Goal: Information Seeking & Learning: Learn about a topic

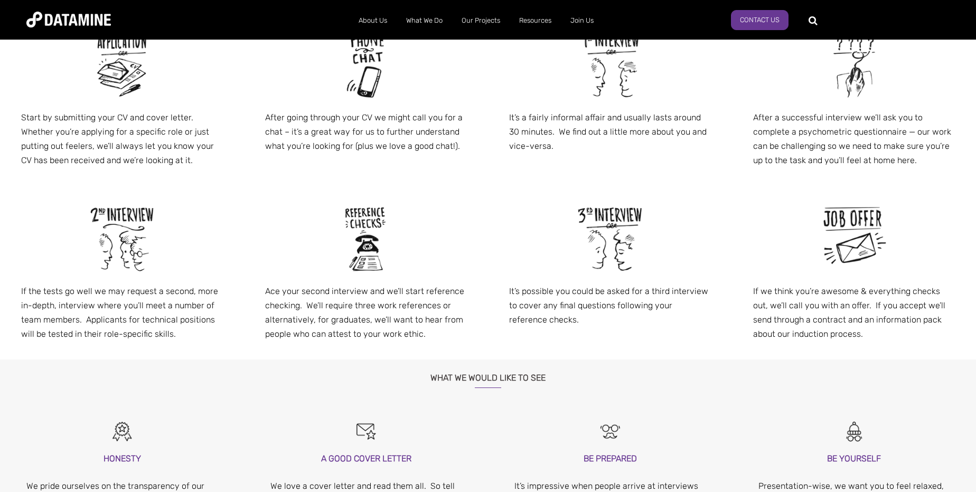
scroll to position [624, 0]
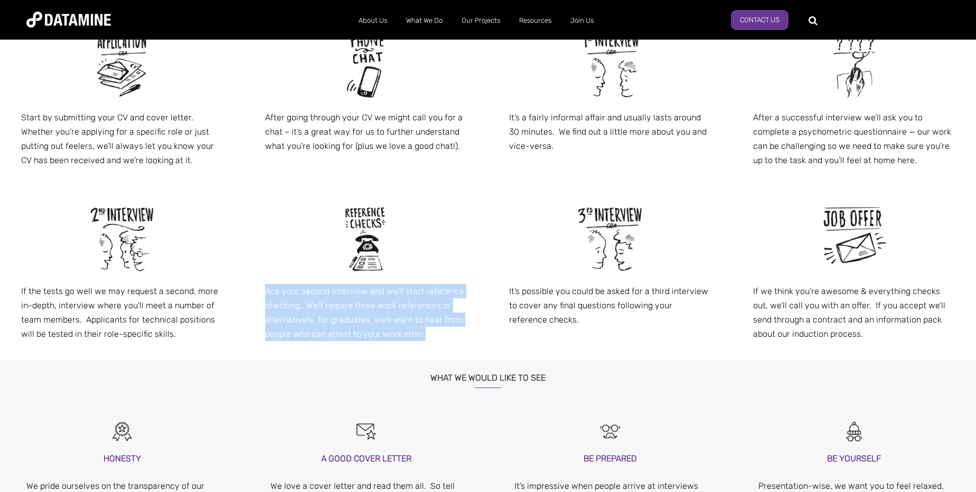
drag, startPoint x: 265, startPoint y: 289, endPoint x: 439, endPoint y: 339, distance: 181.3
click at [439, 339] on div "Ace your second interview and we’ll start reference checking. We’ll require thr…" at bounding box center [366, 273] width 244 height 174
click at [398, 331] on p "Ace your second interview and we’ll start reference checking. We’ll require thr…" at bounding box center [366, 313] width 202 height 58
drag, startPoint x: 429, startPoint y: 337, endPoint x: 257, endPoint y: 294, distance: 177.4
click at [257, 294] on div "Ace your second interview and we’ll start reference checking. We’ll require thr…" at bounding box center [366, 273] width 244 height 174
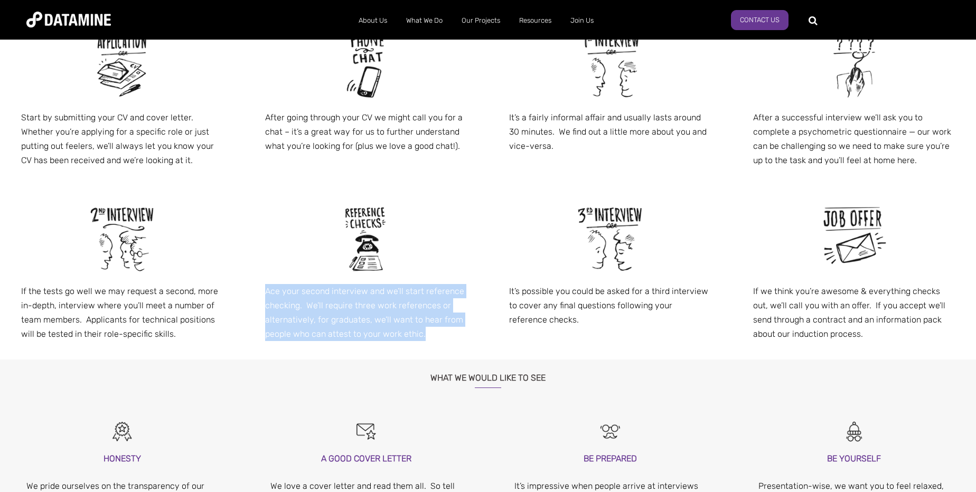
click at [305, 296] on p "Ace your second interview and we’ll start reference checking. We’ll require thr…" at bounding box center [366, 313] width 202 height 58
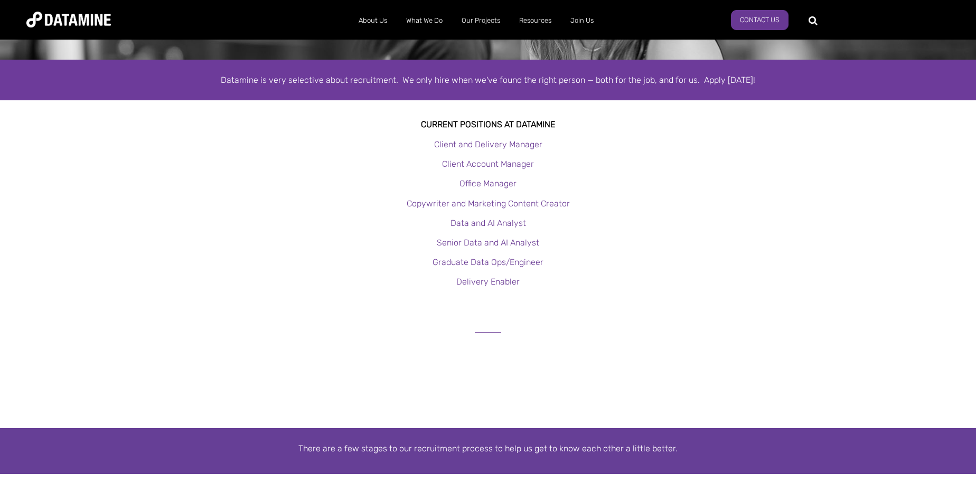
scroll to position [144, 0]
